Goal: Task Accomplishment & Management: Manage account settings

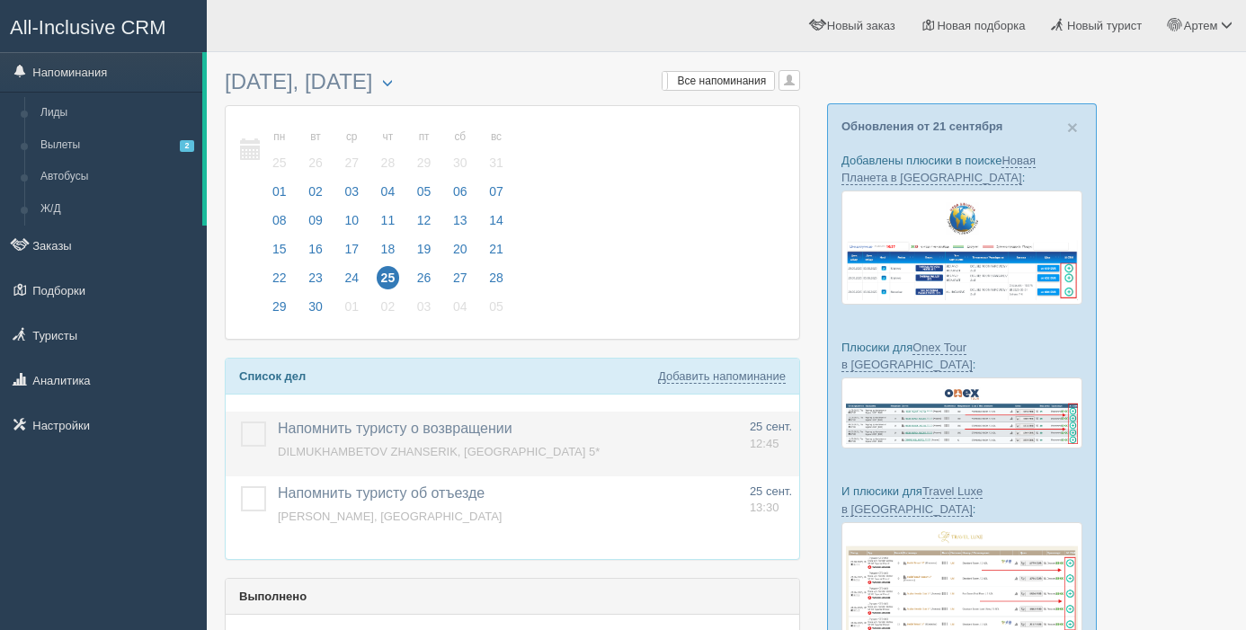
click at [241, 422] on label at bounding box center [241, 422] width 0 height 0
click at [0, 0] on input "checkbox" at bounding box center [0, 0] width 0 height 0
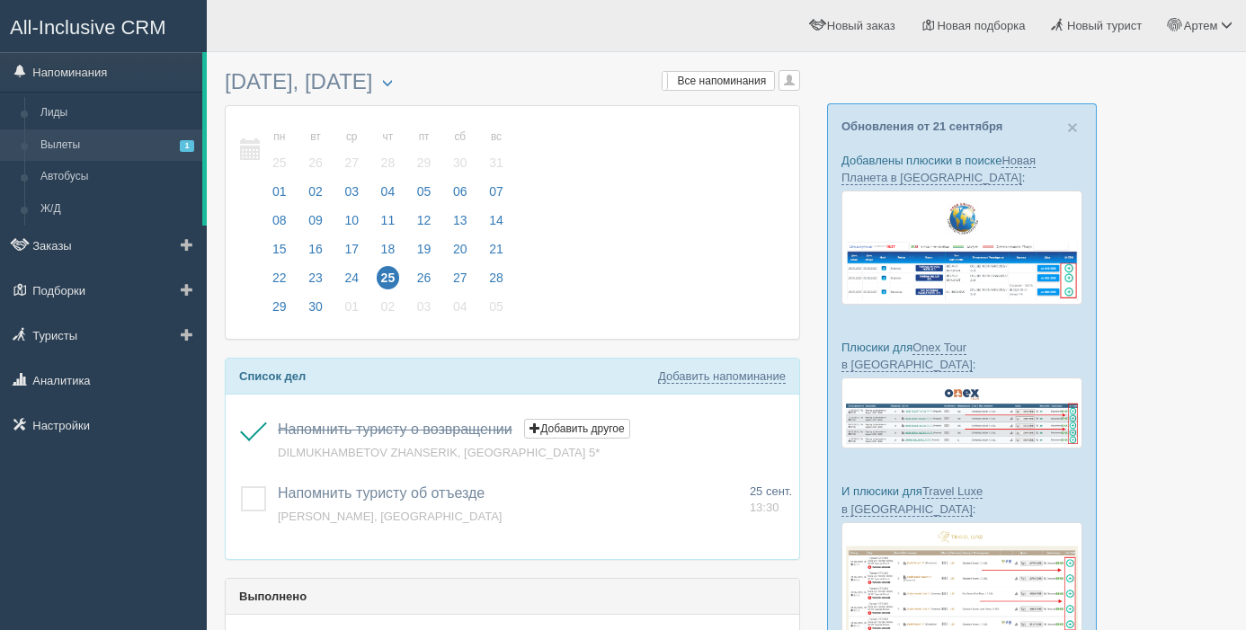
click at [63, 146] on link "Вылеты 1" at bounding box center [117, 145] width 170 height 32
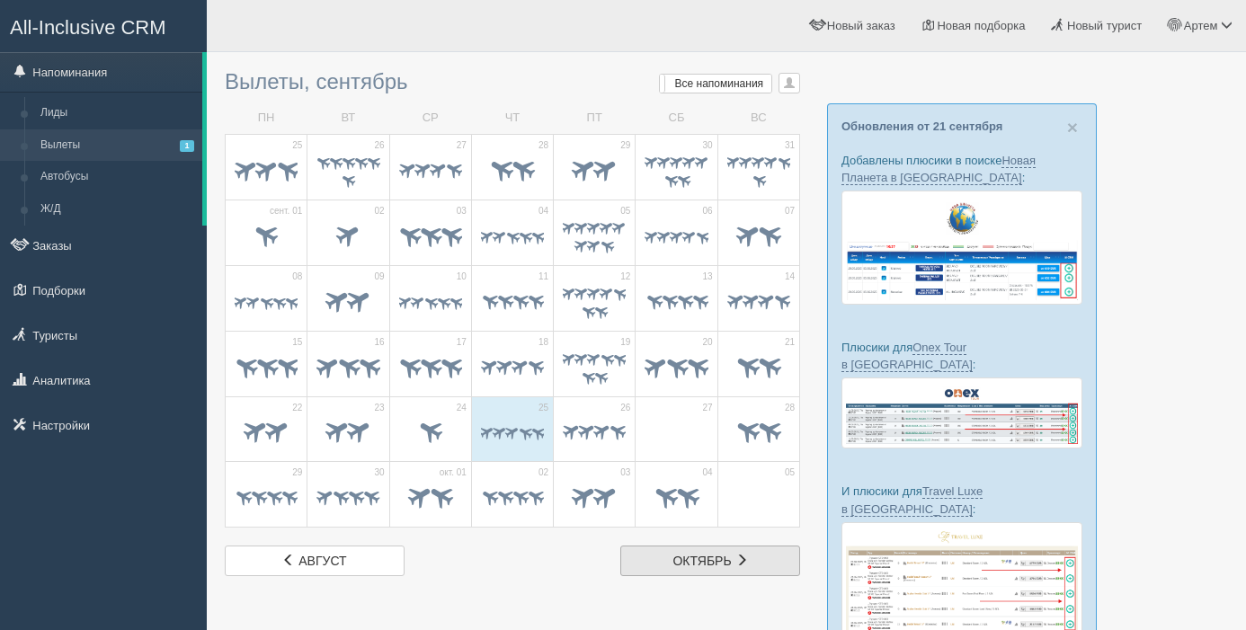
click at [742, 571] on link "окт. октябрь" at bounding box center [710, 561] width 180 height 31
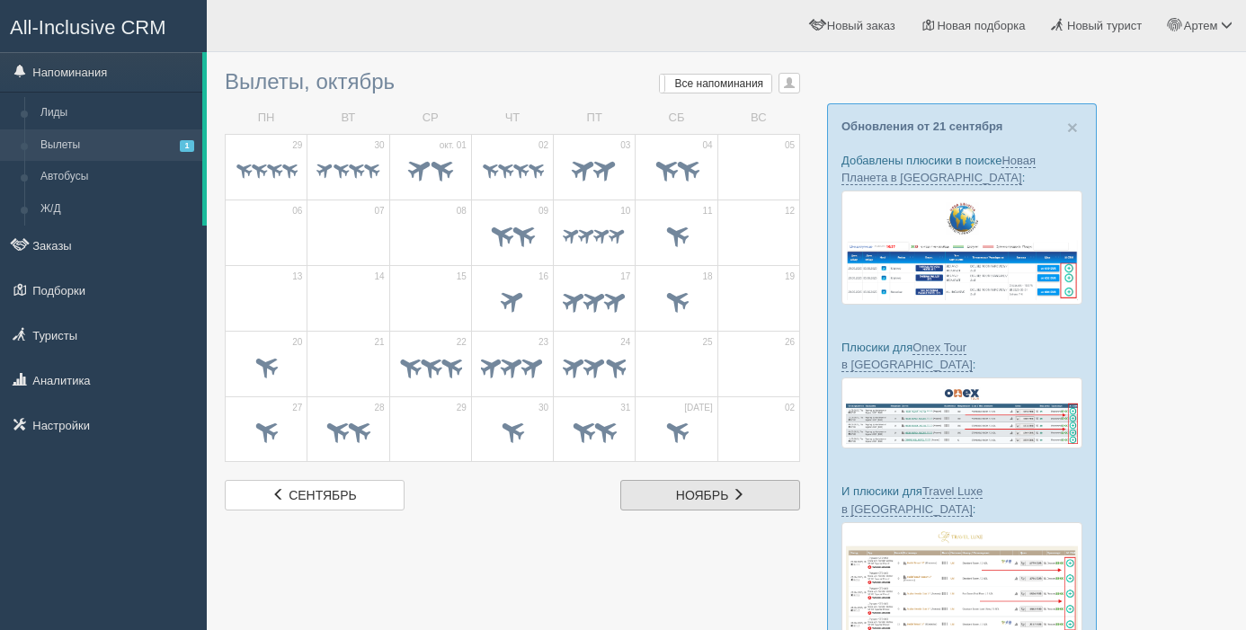
click at [724, 498] on span "ноябрь" at bounding box center [702, 495] width 53 height 14
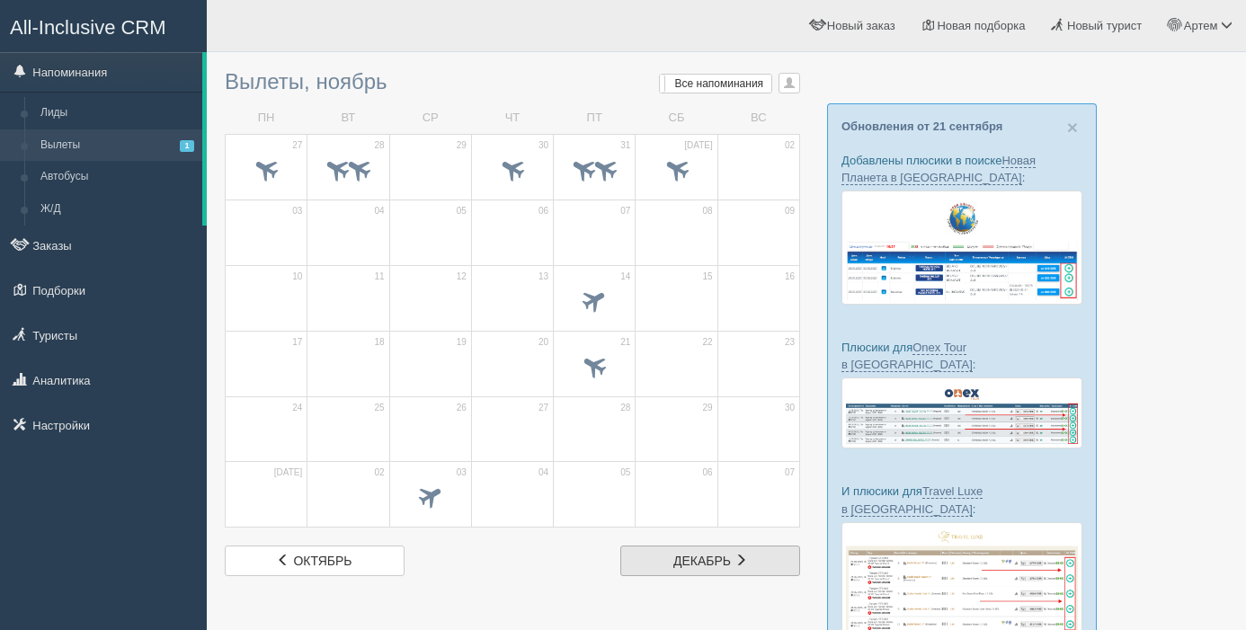
click at [739, 561] on span at bounding box center [741, 560] width 13 height 13
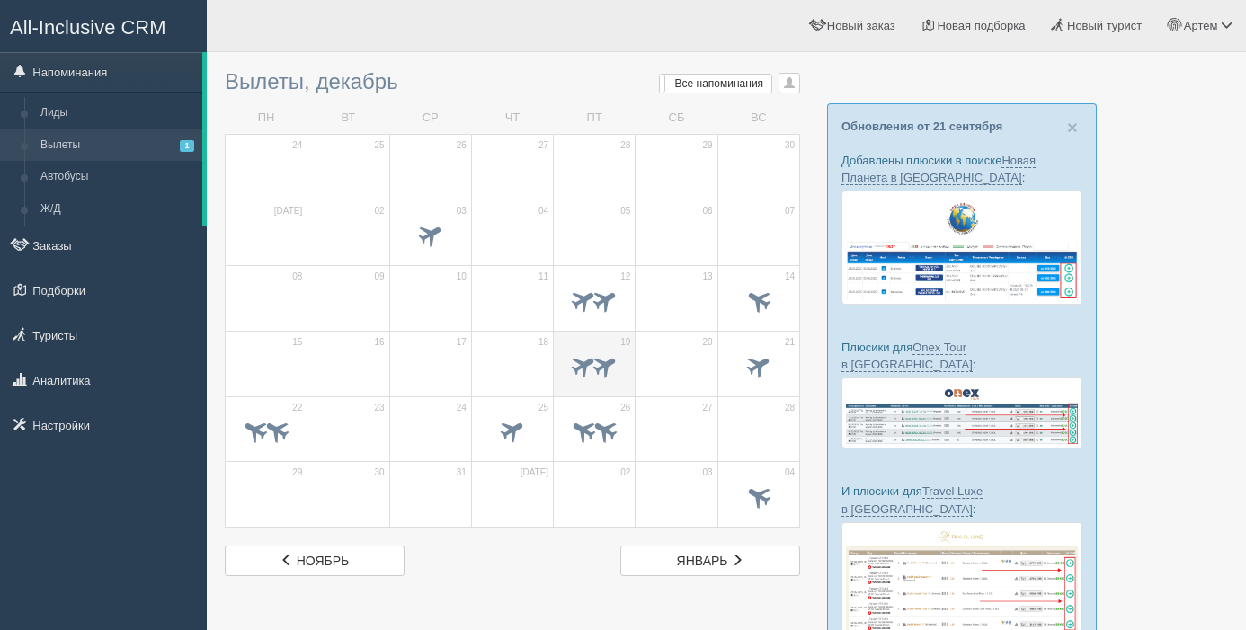
click at [611, 367] on span at bounding box center [606, 366] width 30 height 30
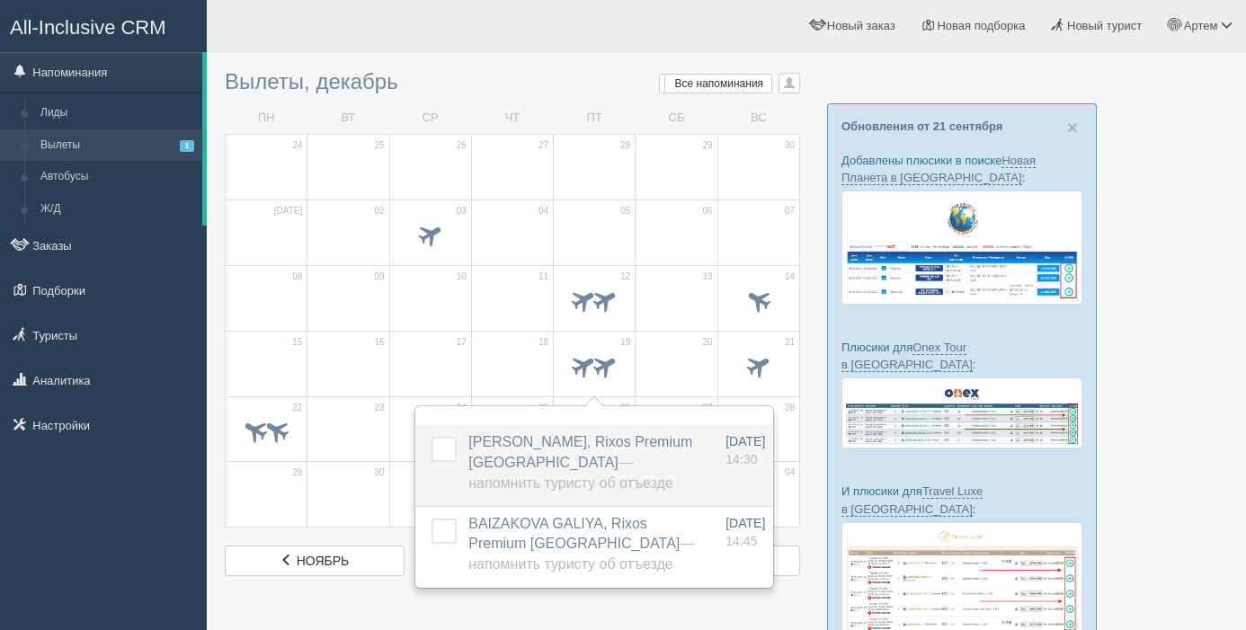
scroll to position [66, 0]
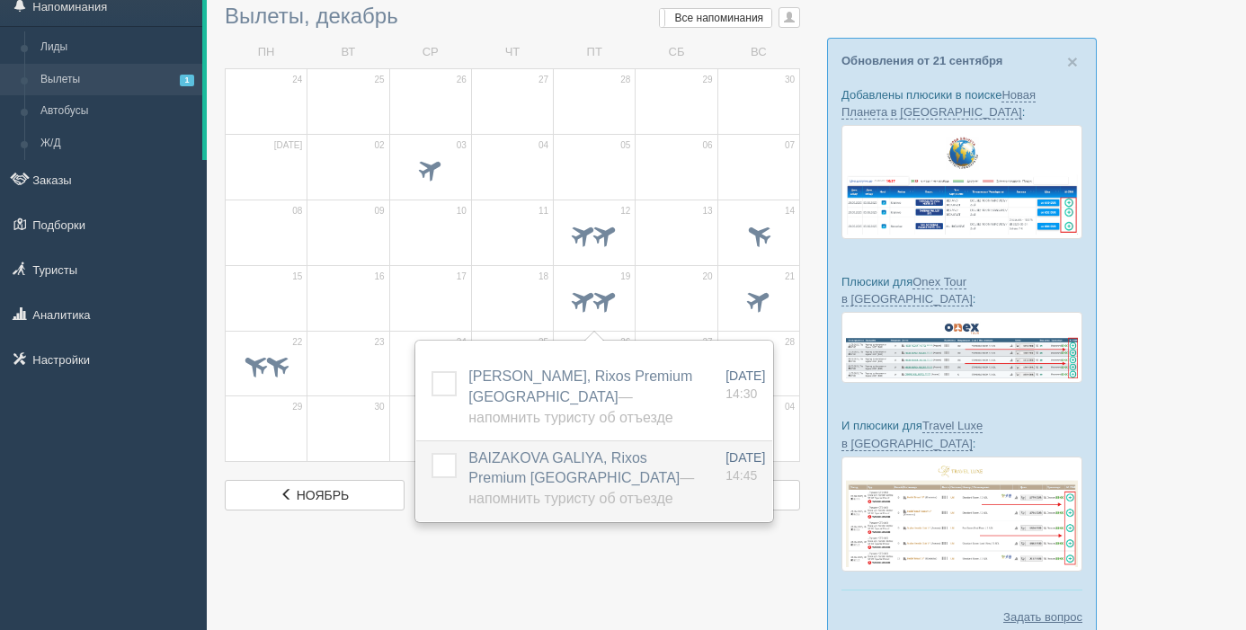
click at [523, 469] on label "BAIZAKOVA GALIYA, Rixos Premium Qetaifan Island North — Напомнить туристу об от…" at bounding box center [585, 480] width 234 height 62
click at [540, 478] on span "BAIZAKOVA GALIYA, Rixos Premium Qetaifan Island North — Напомнить туристу об от…" at bounding box center [581, 478] width 226 height 57
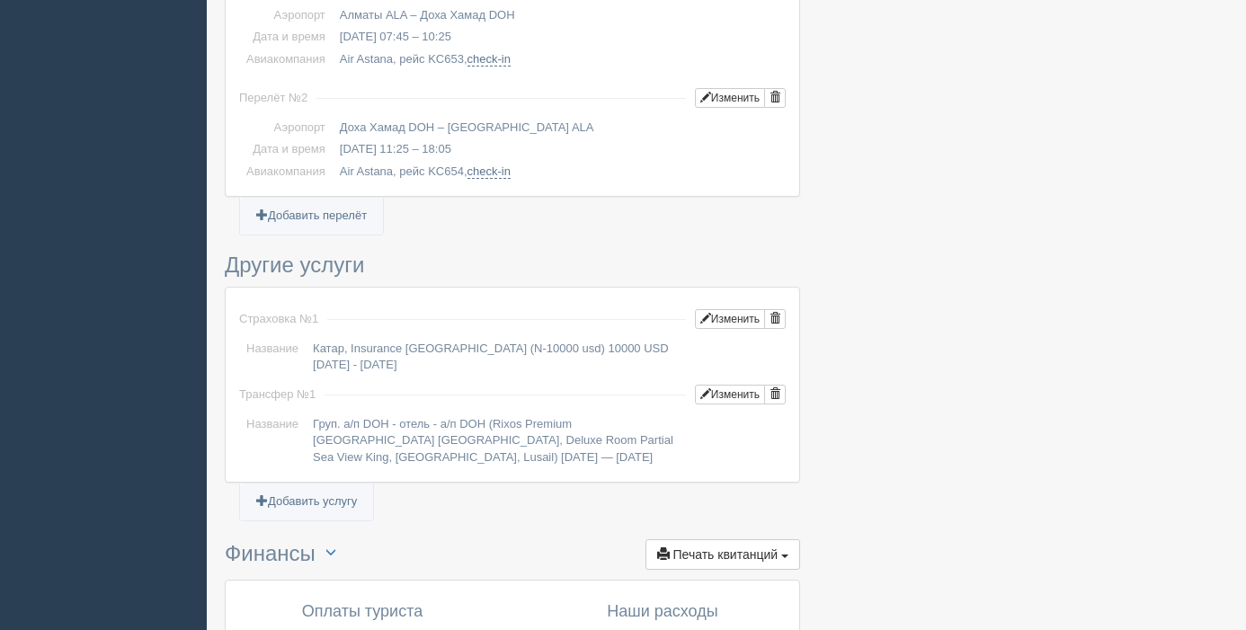
scroll to position [1504, 0]
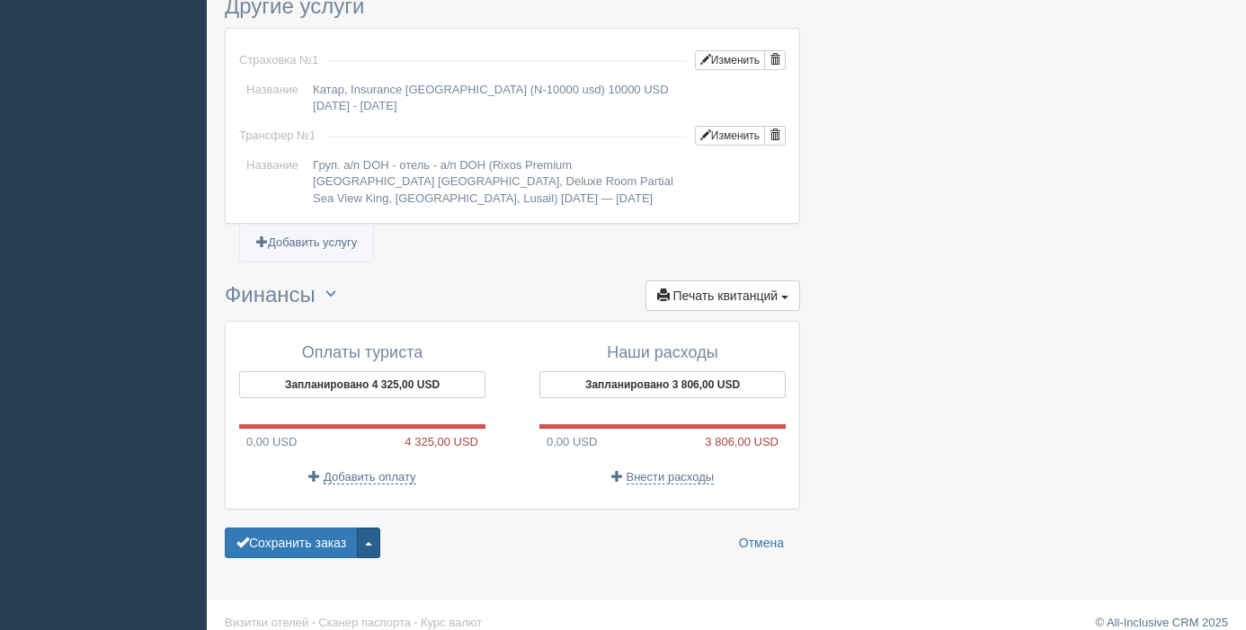
click at [372, 542] on span "button" at bounding box center [368, 544] width 7 height 4
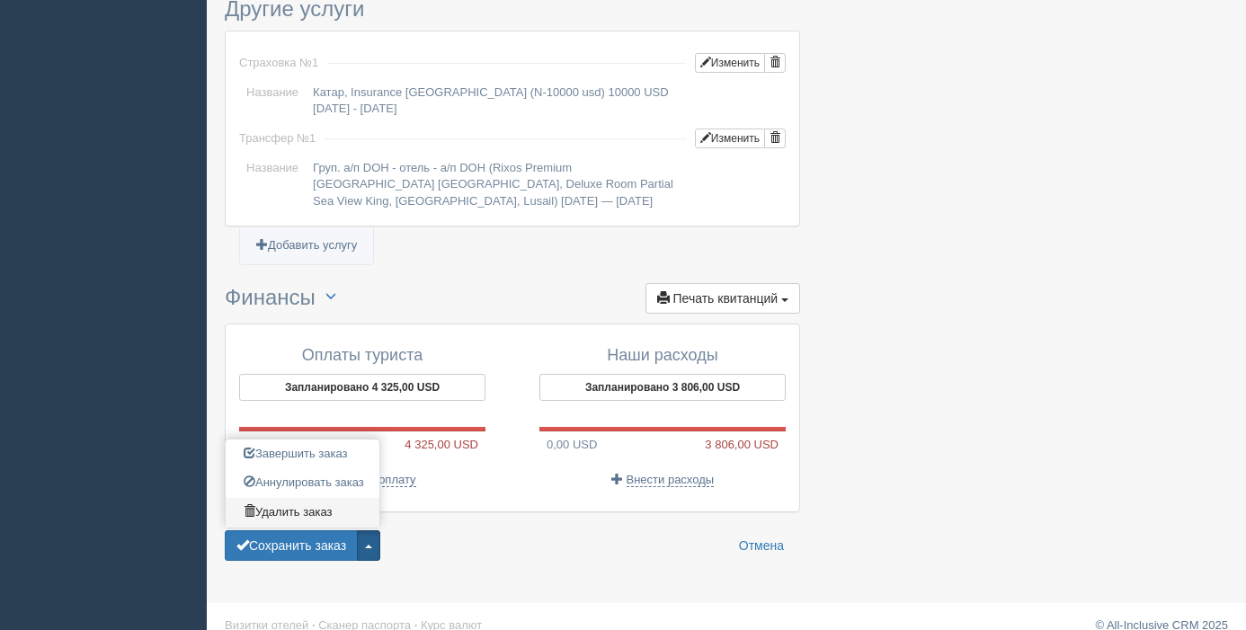
click at [327, 499] on link "Удалить заказ" at bounding box center [303, 513] width 154 height 30
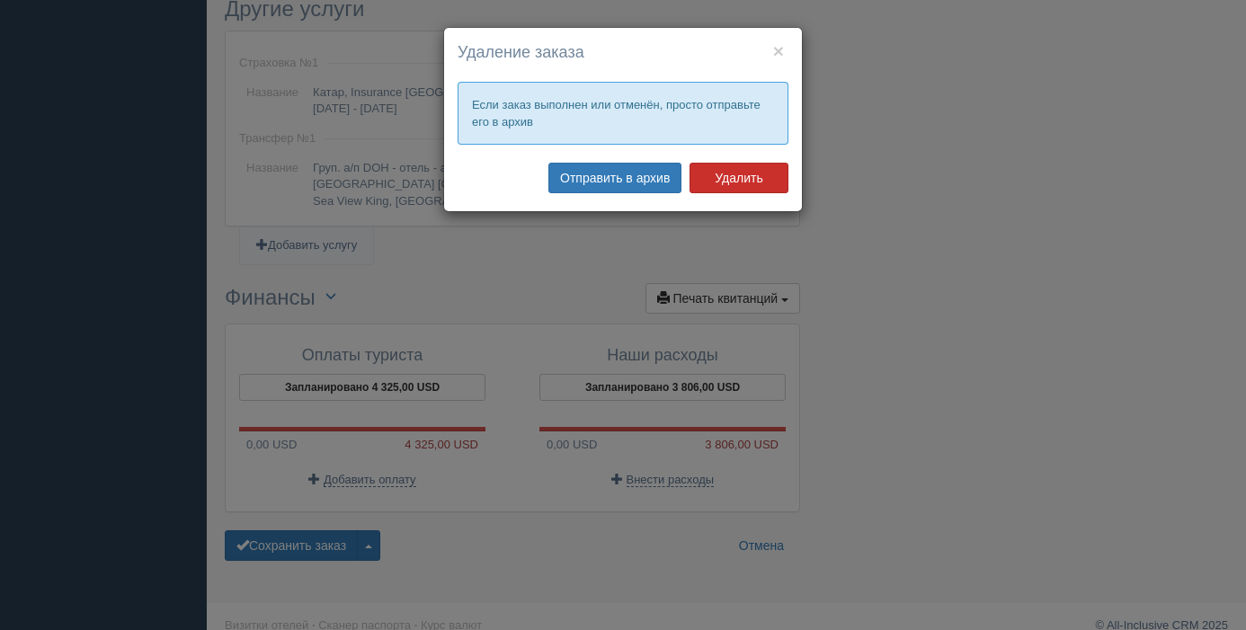
click at [727, 174] on button "Удалить" at bounding box center [739, 178] width 99 height 31
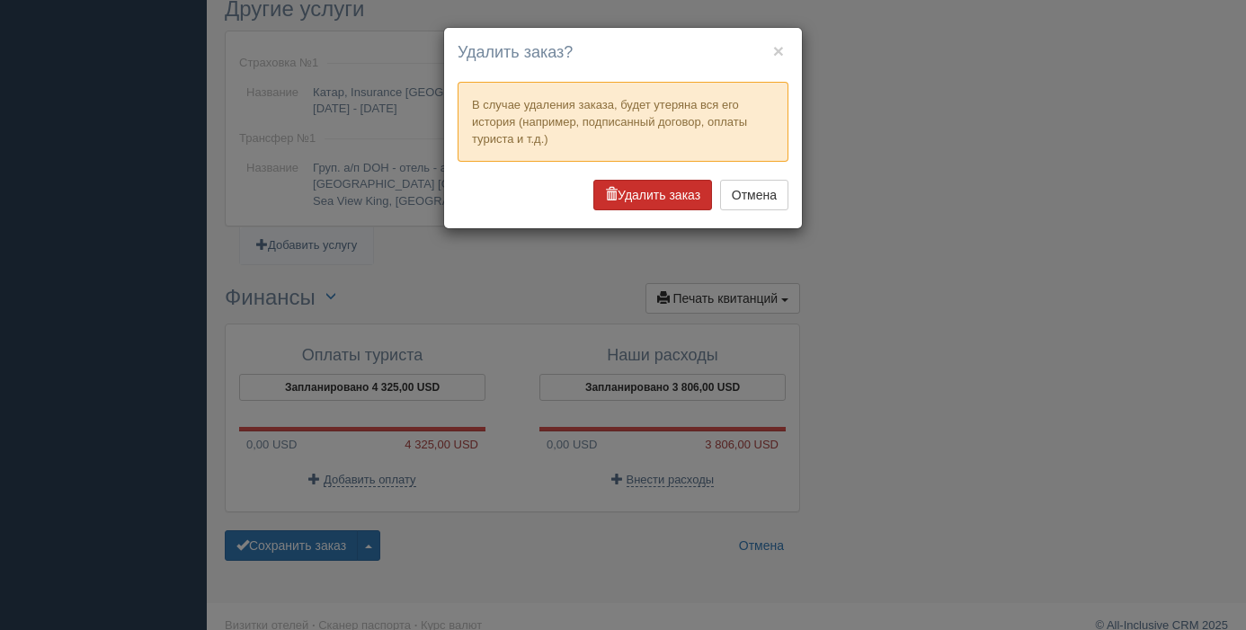
click at [629, 193] on button "Удалить заказ" at bounding box center [652, 195] width 119 height 31
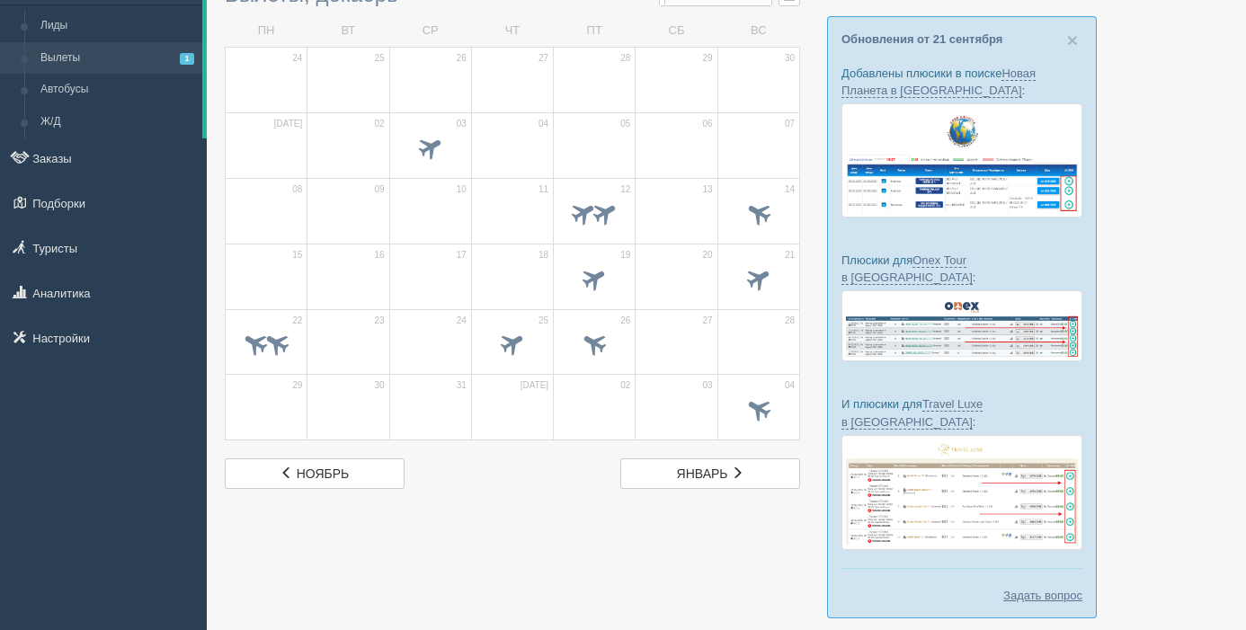
scroll to position [104, 0]
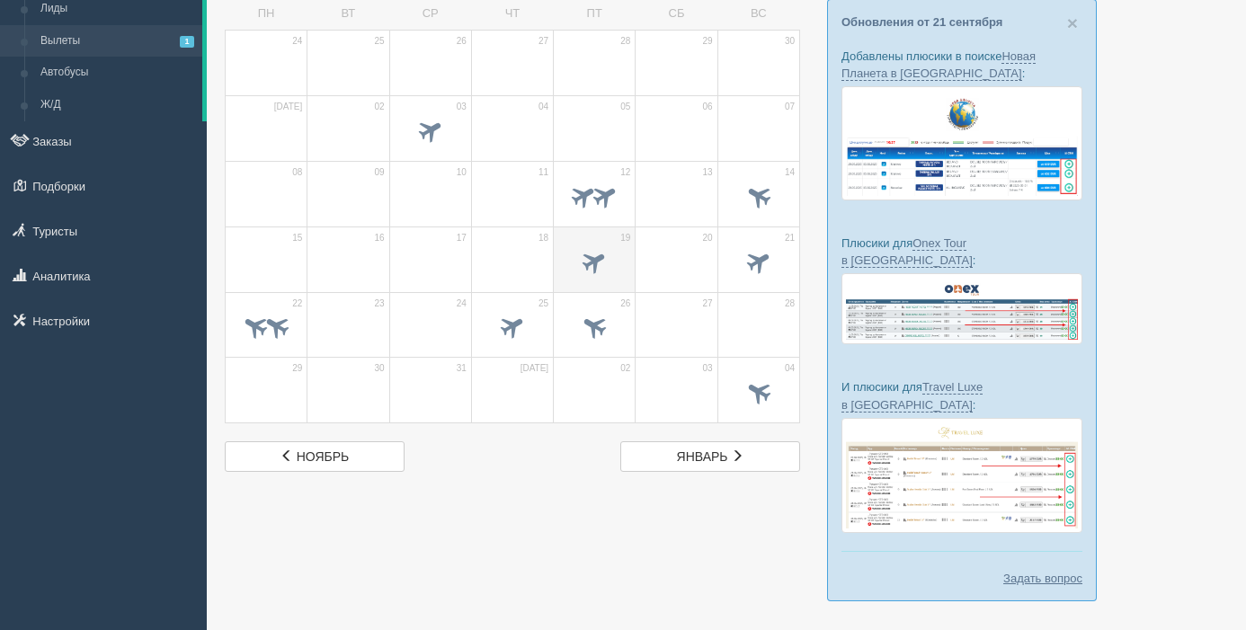
click at [602, 253] on span at bounding box center [595, 261] width 30 height 30
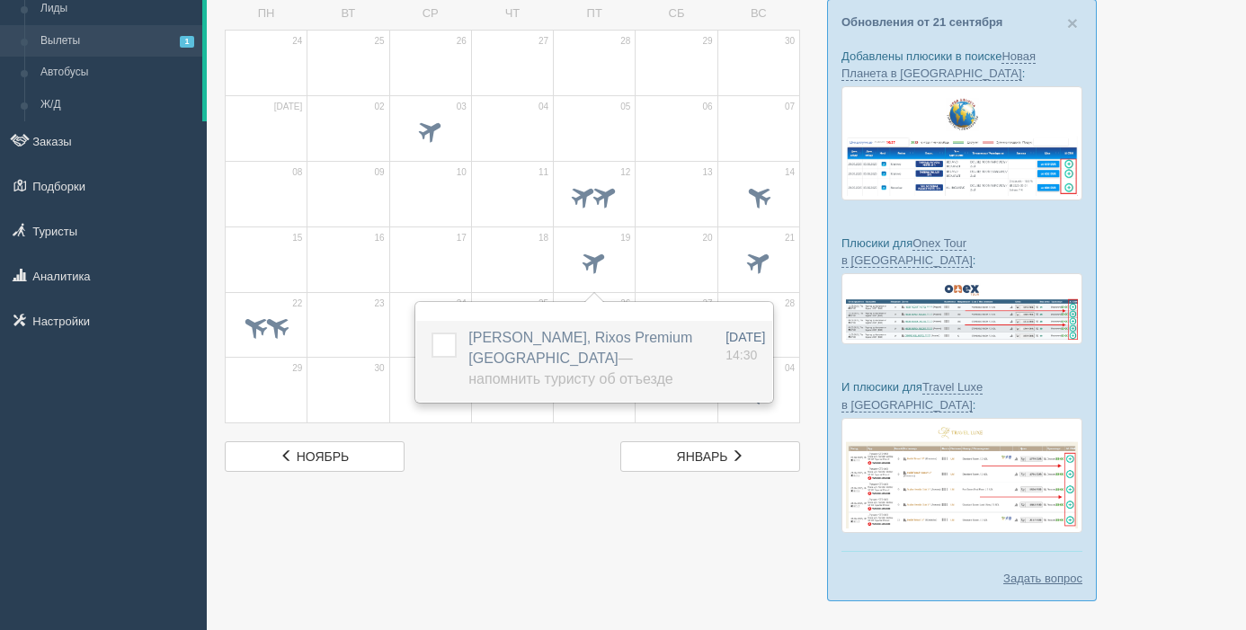
click at [599, 347] on label "MURATBEK BAURZHAN, Rixos Premium Qetaifan Island North — Напомнить туристу об о…" at bounding box center [585, 359] width 234 height 62
click at [598, 356] on span "MURATBEK BAURZHAN, Rixos Premium Qetaifan Island North — Напомнить туристу об о…" at bounding box center [580, 358] width 224 height 57
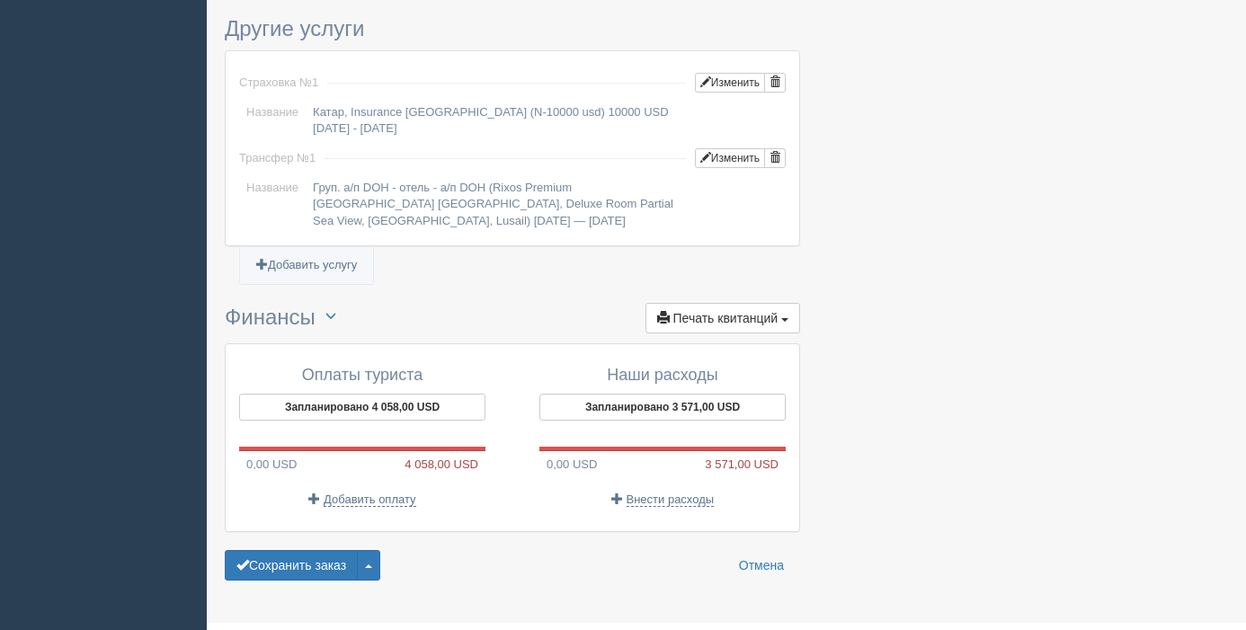
scroll to position [1537, 0]
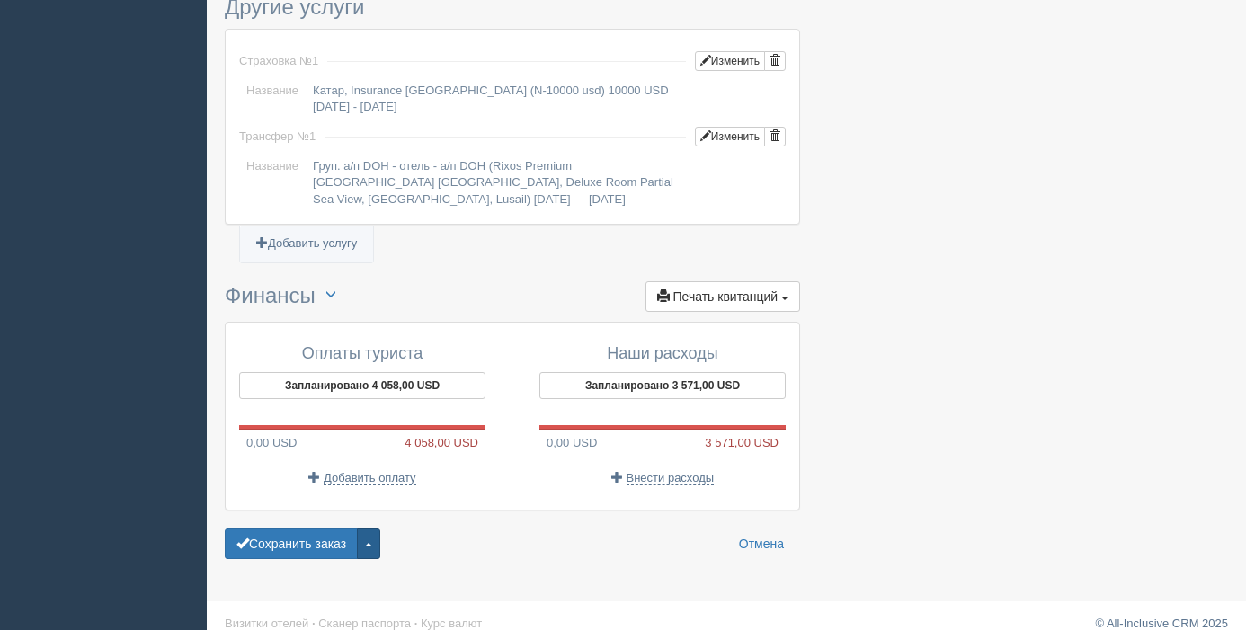
click at [370, 529] on button "button" at bounding box center [368, 544] width 23 height 31
click at [353, 496] on link "Удалить заказ" at bounding box center [303, 511] width 154 height 30
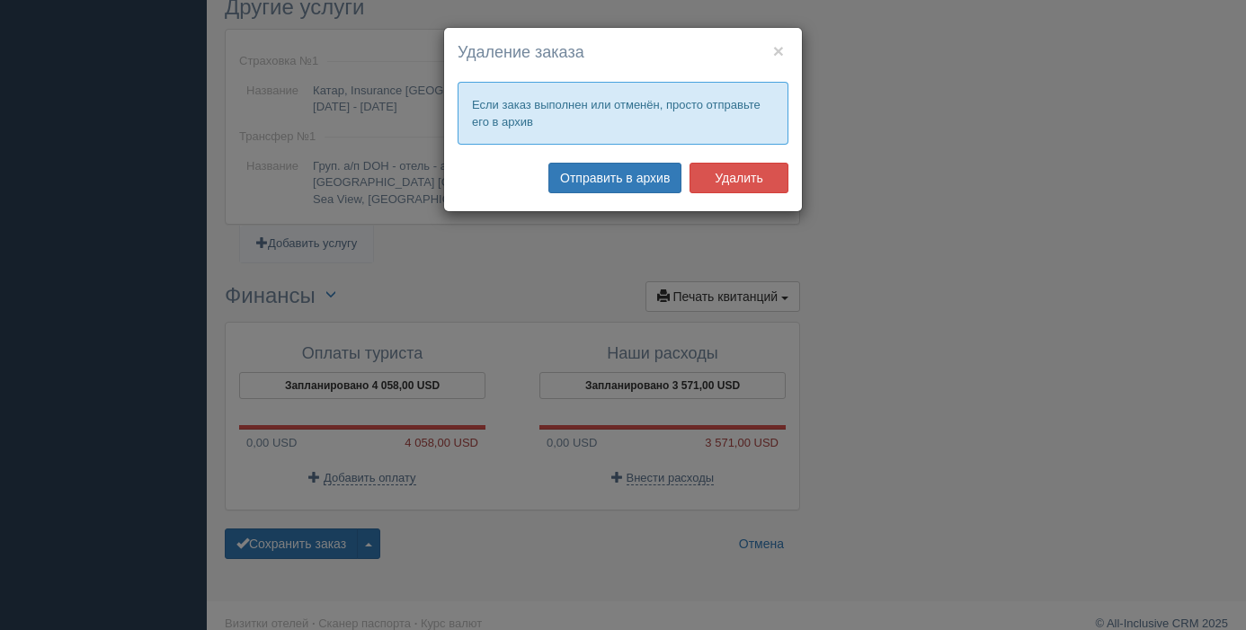
drag, startPoint x: 723, startPoint y: 174, endPoint x: 715, endPoint y: 180, distance: 10.3
click at [723, 174] on button "Удалить" at bounding box center [739, 178] width 99 height 31
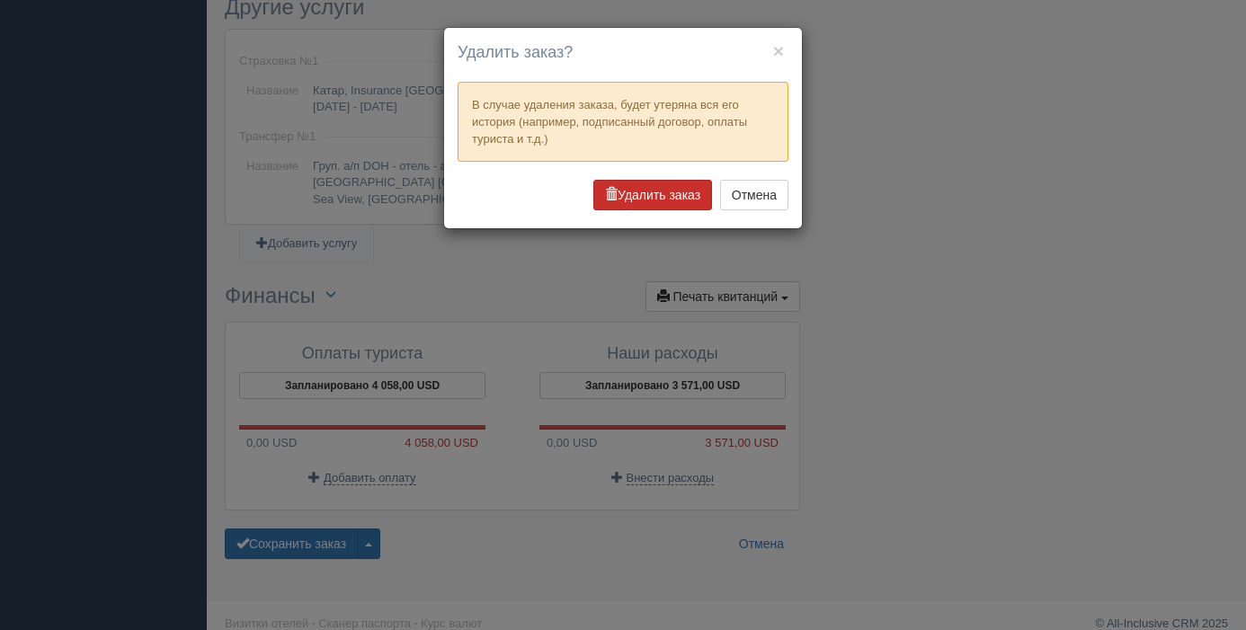
click at [663, 192] on button "Удалить заказ" at bounding box center [652, 195] width 119 height 31
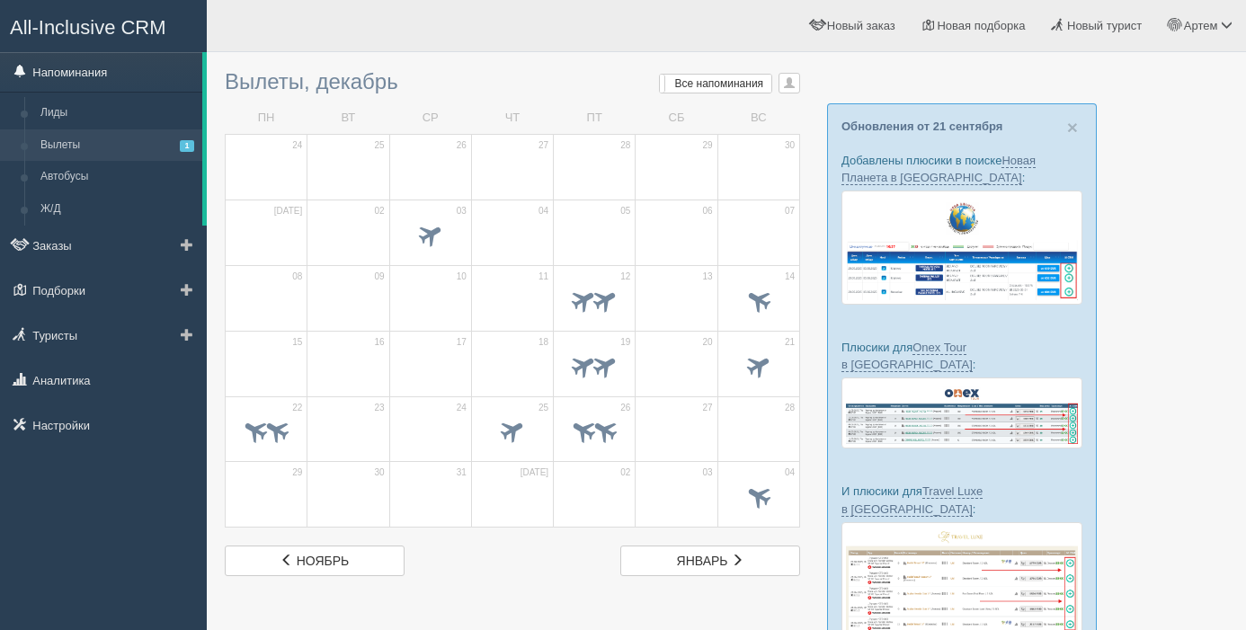
click at [68, 77] on link "Напоминания" at bounding box center [101, 72] width 202 height 40
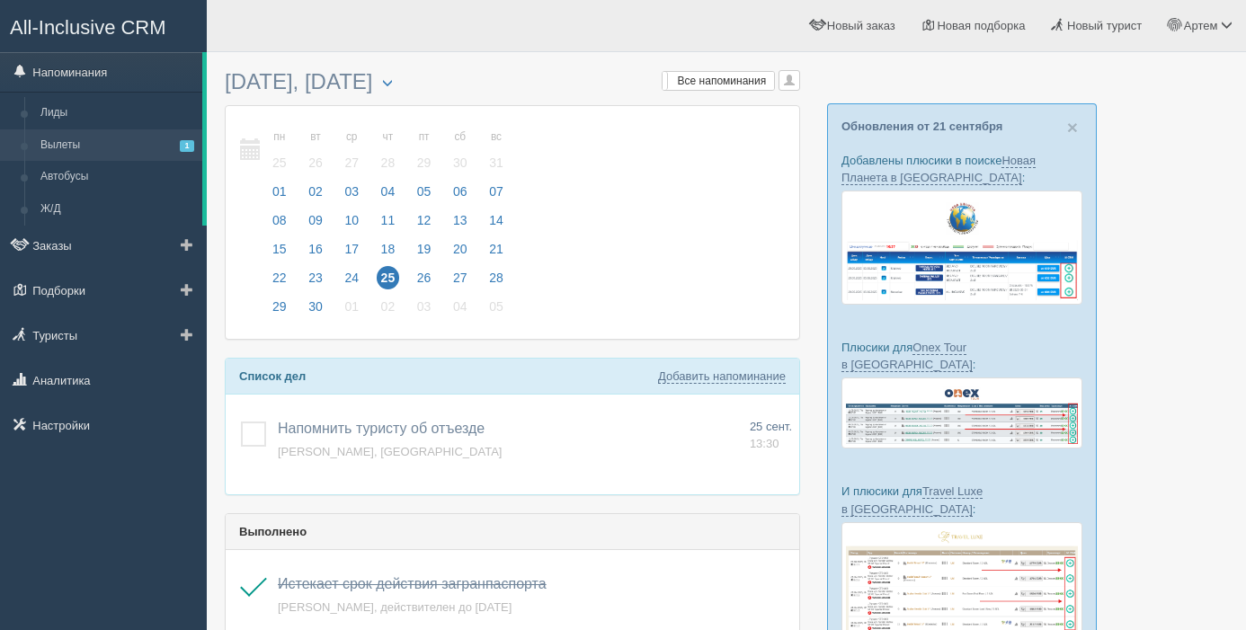
click at [58, 141] on link "Вылеты 1" at bounding box center [117, 145] width 170 height 32
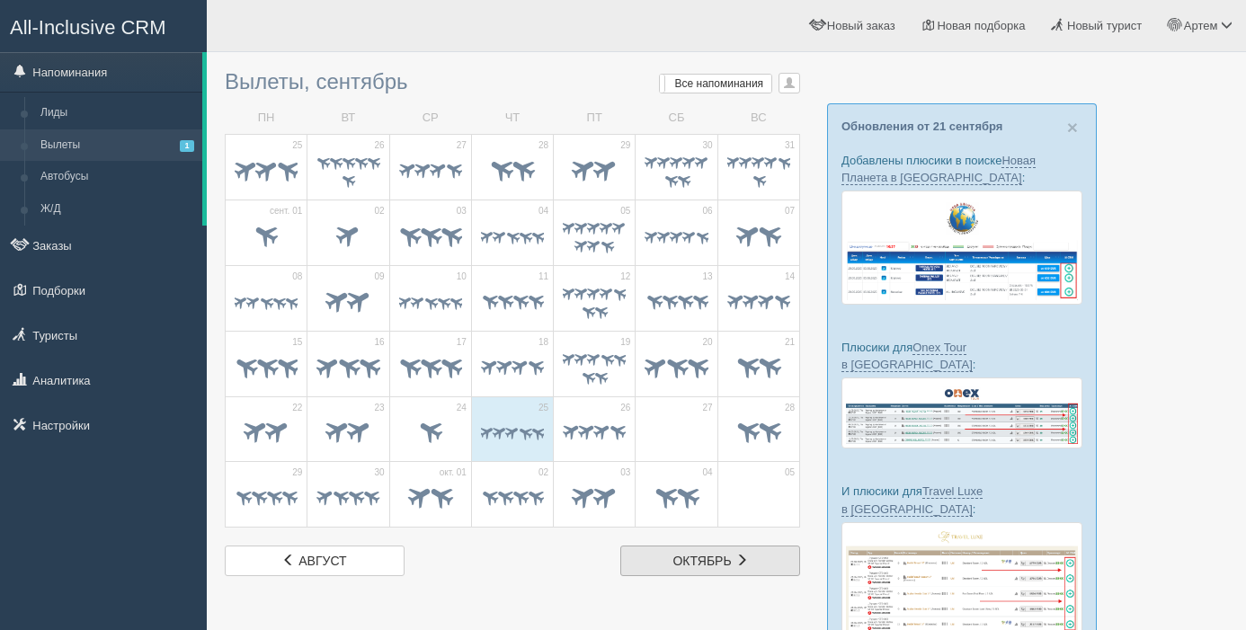
click at [755, 575] on link "окт. октябрь" at bounding box center [710, 561] width 180 height 31
